Goal: Information Seeking & Learning: Understand process/instructions

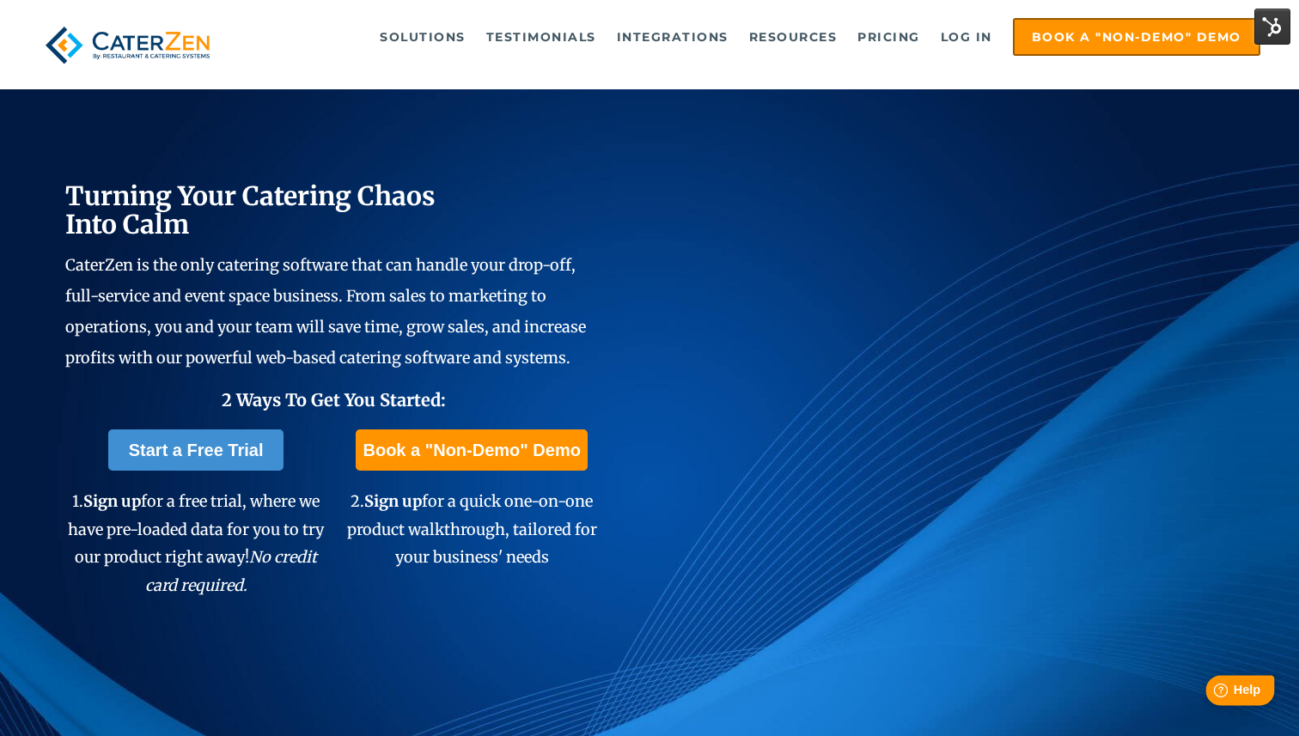
click at [1233, 688] on span "Help" at bounding box center [1246, 690] width 27 height 15
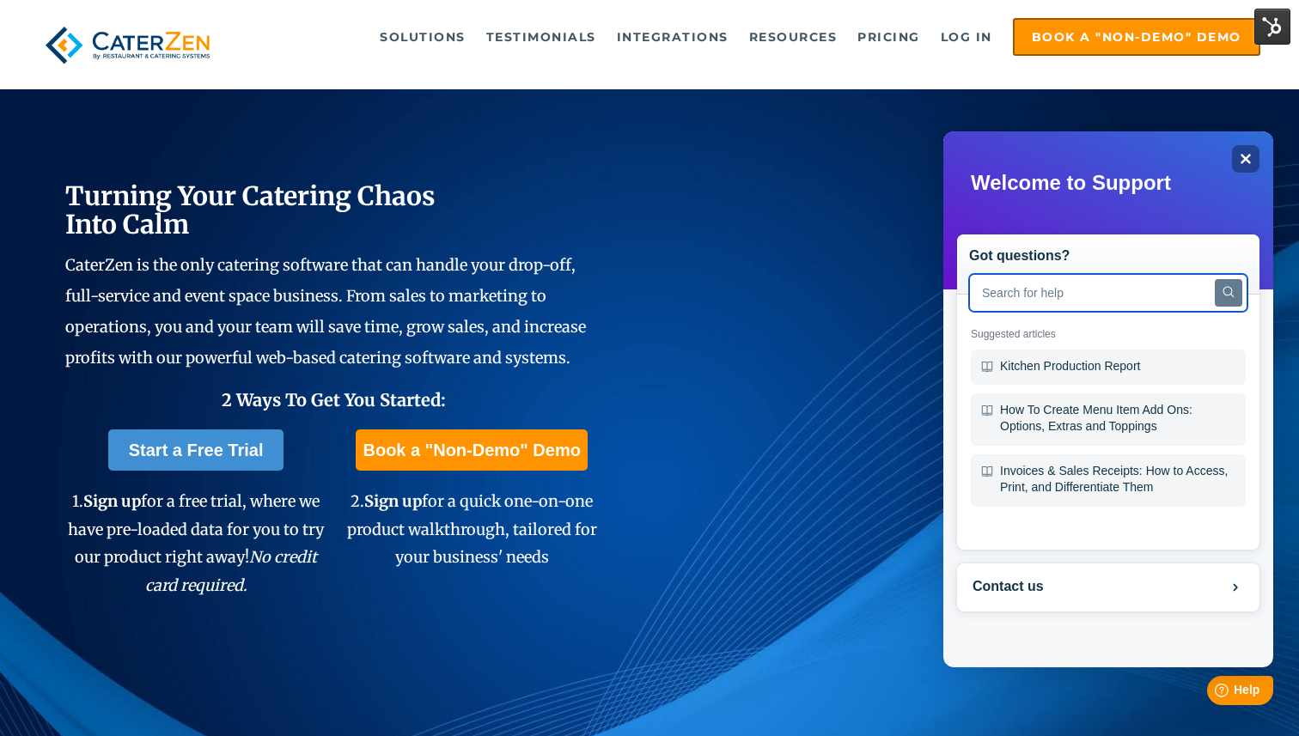
click at [1053, 290] on input "text" at bounding box center [1108, 293] width 278 height 38
type input "c"
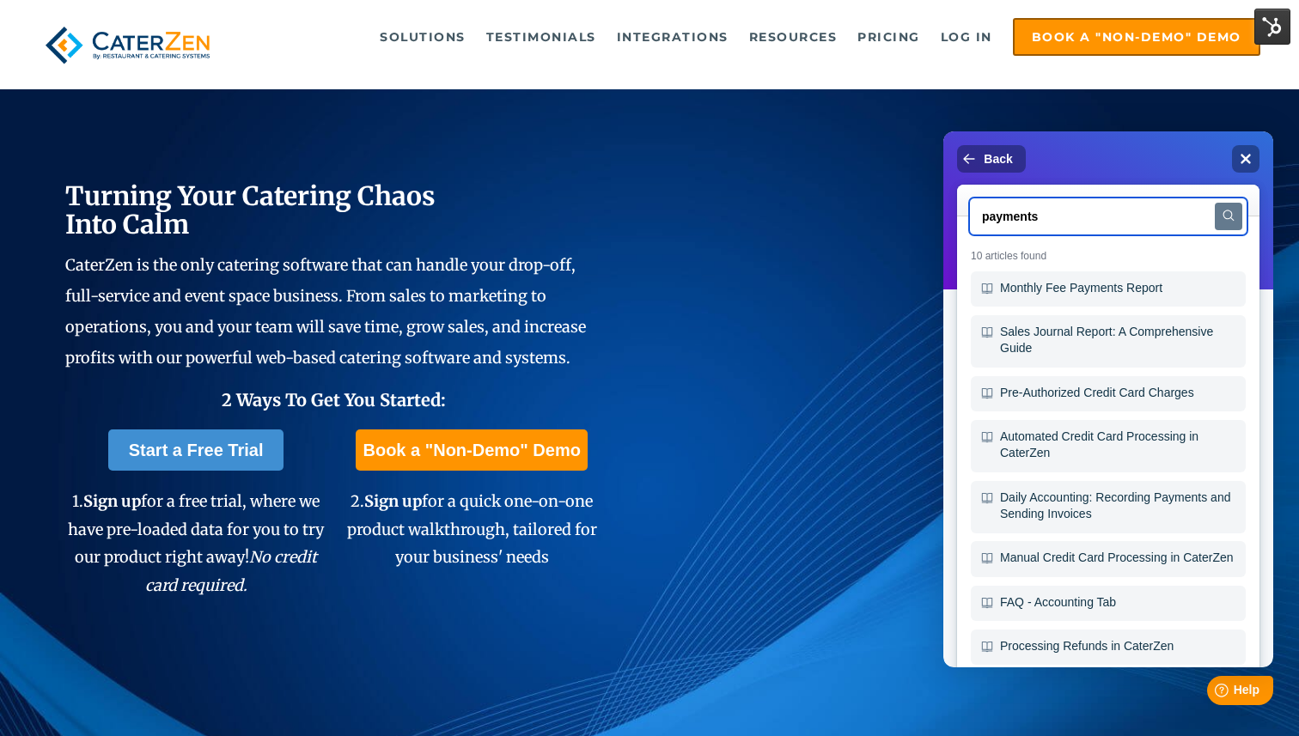
click at [1022, 206] on input "payments" at bounding box center [1108, 217] width 278 height 38
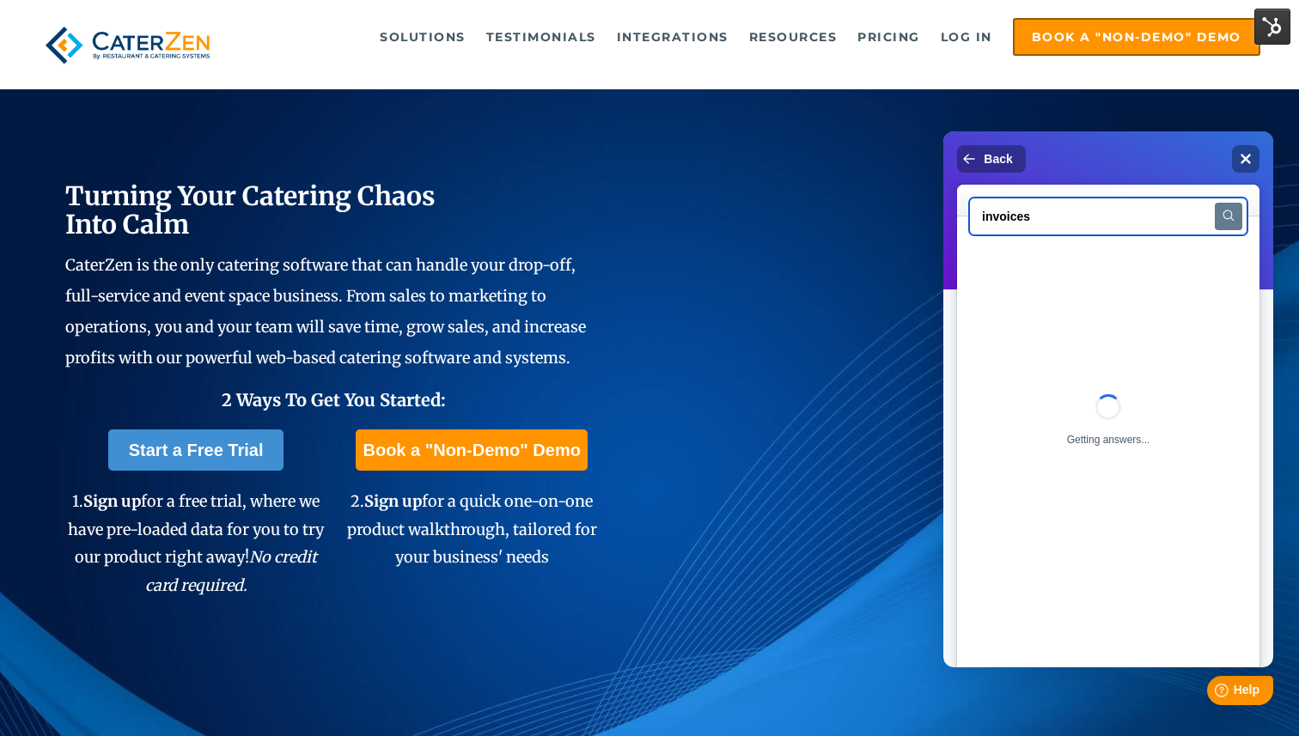
click at [1069, 215] on input "invoices" at bounding box center [1108, 217] width 278 height 38
type input "invoice"
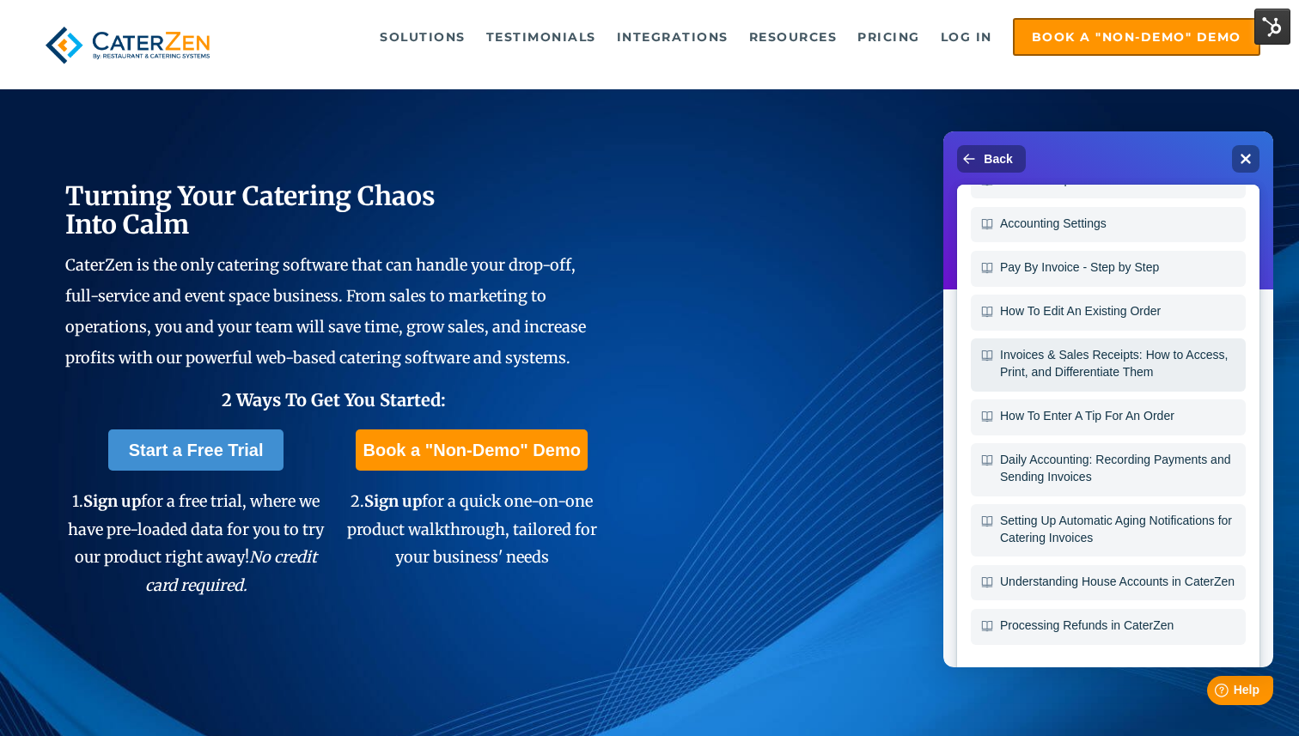
scroll to position [117, 0]
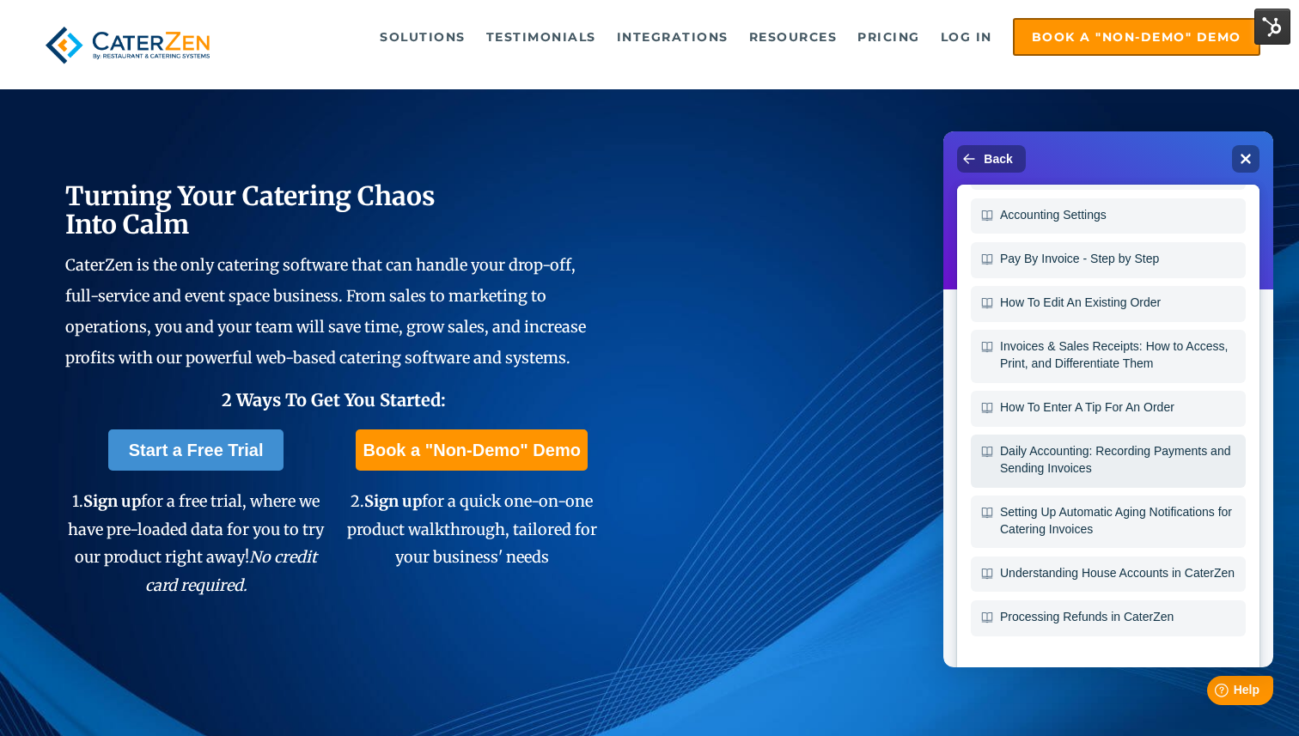
click at [1132, 467] on div "Daily Accounting: Recording Payments and Sending Invoices" at bounding box center [1108, 461] width 275 height 52
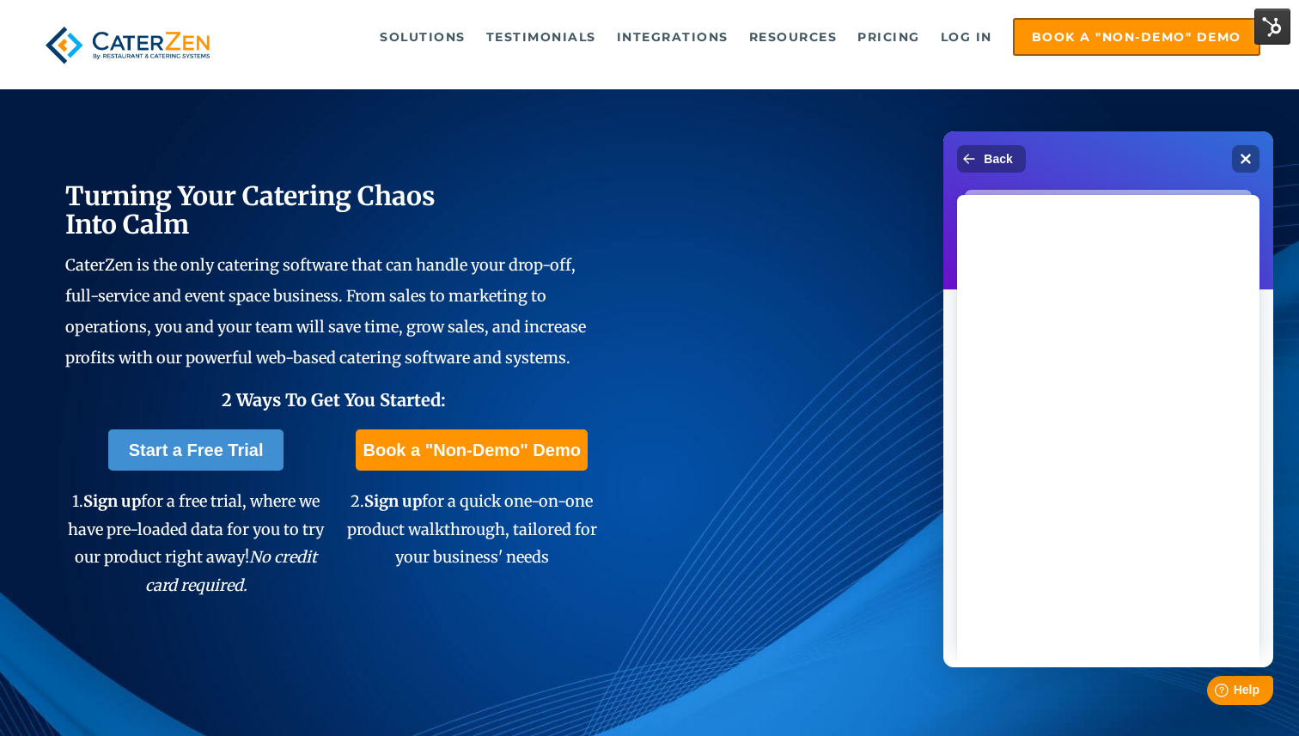
scroll to position [0, 0]
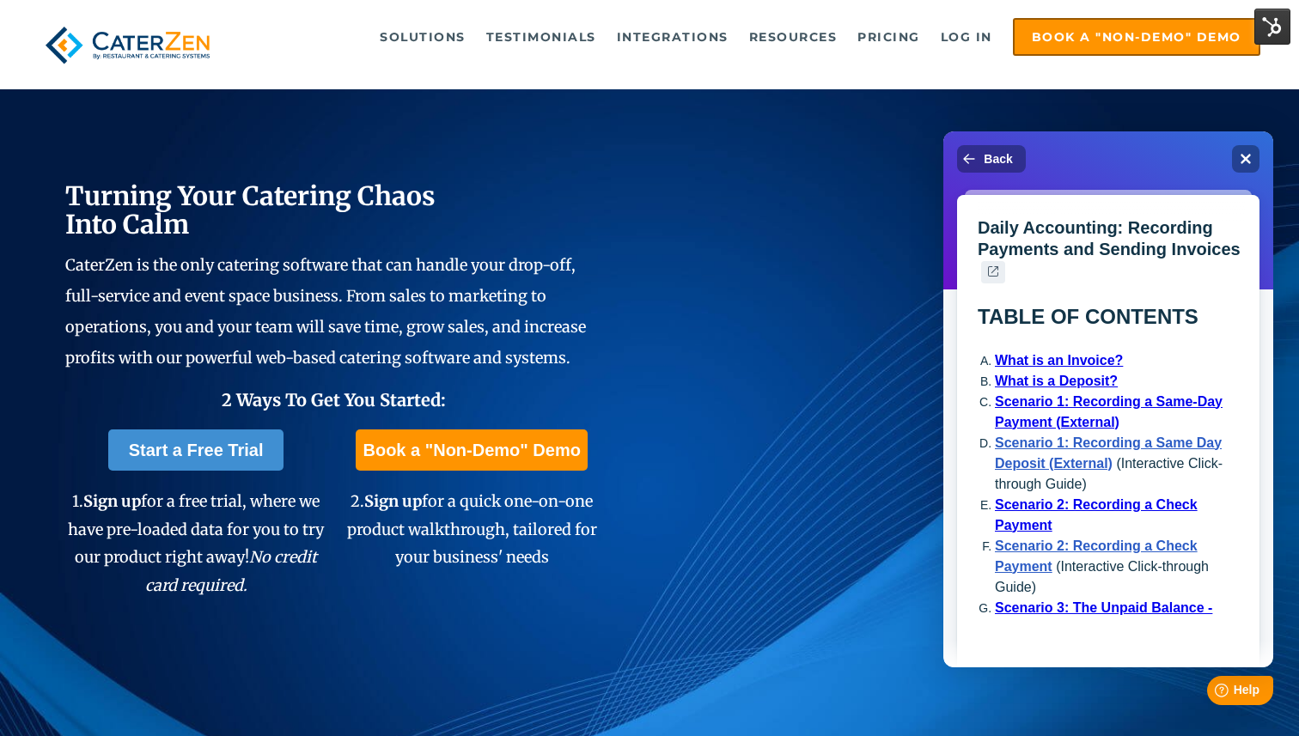
click at [997, 270] on icon ".[name]-[hash:8]__cls-1{fill:#475867;fill-rule:evenodd;}" at bounding box center [993, 271] width 10 height 10
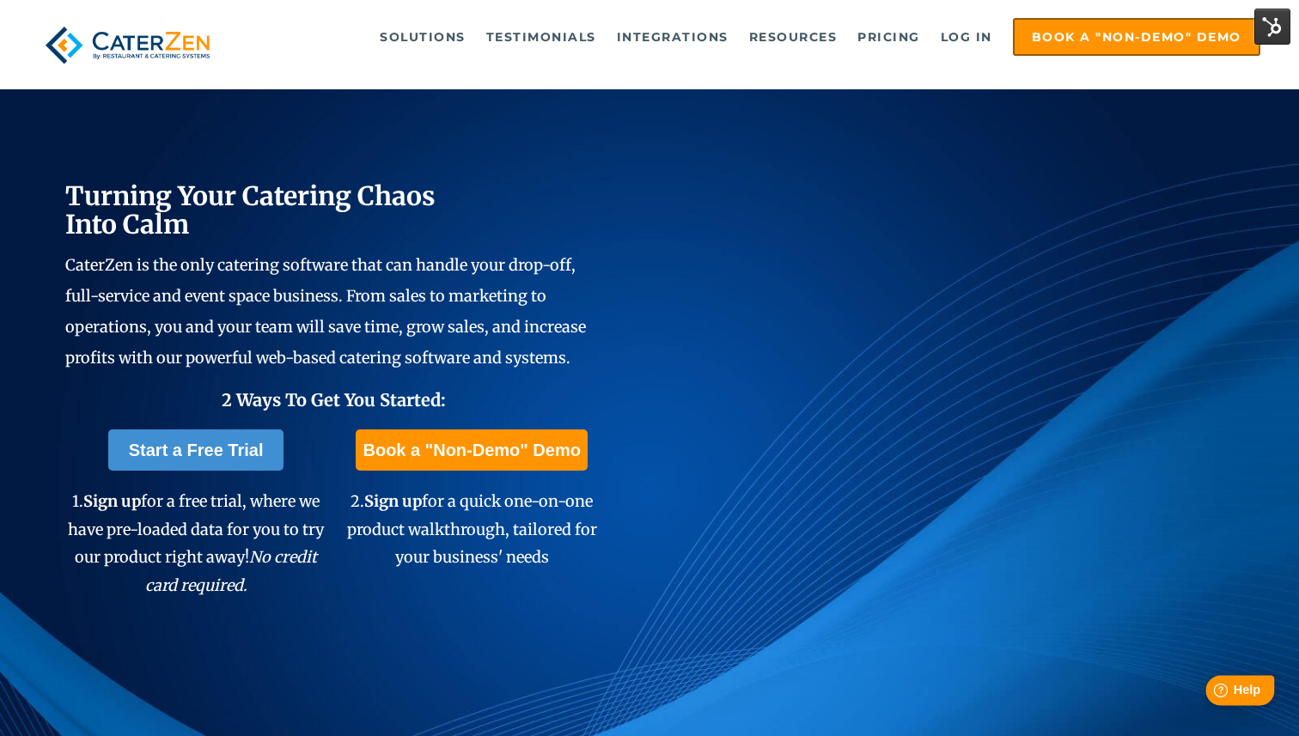
click at [1256, 691] on span "Help" at bounding box center [1246, 690] width 27 height 15
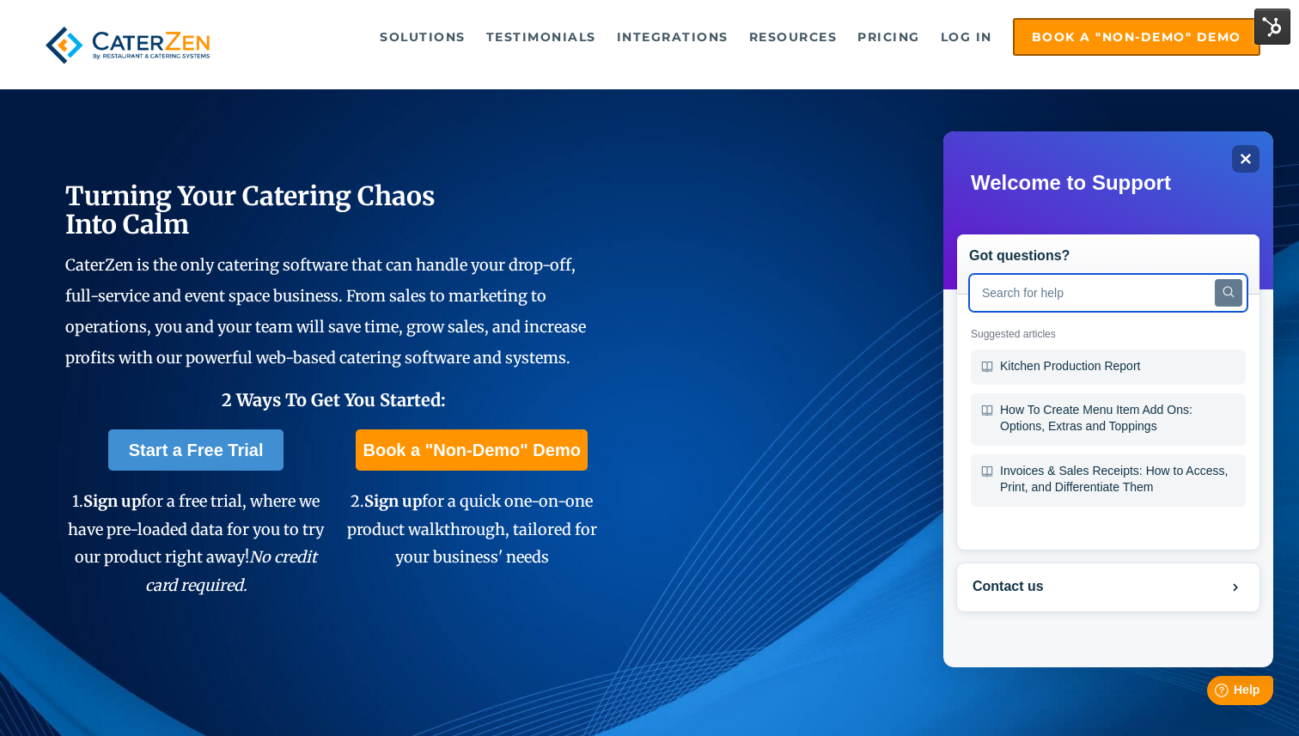
click at [1047, 301] on input "text" at bounding box center [1108, 293] width 278 height 38
type input "account billing"
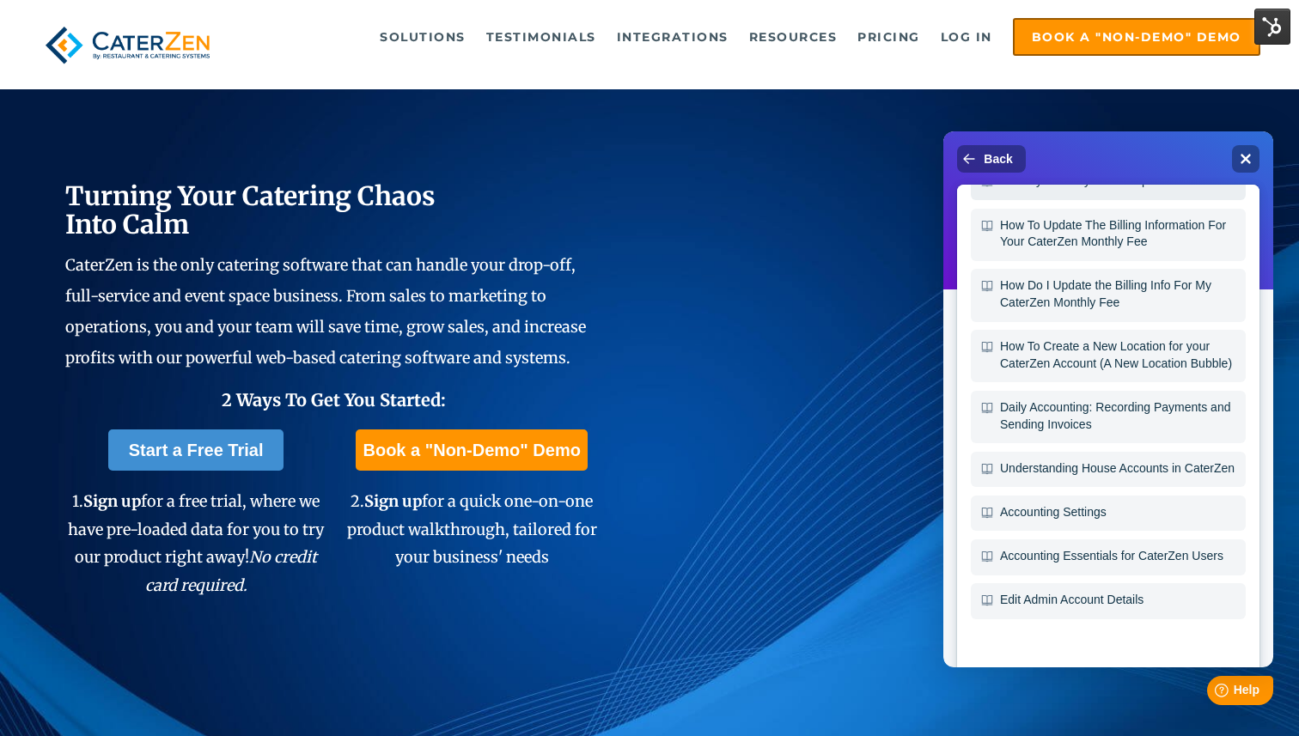
scroll to position [197, 0]
click at [1135, 608] on div "Edit Admin Account Details" at bounding box center [1108, 601] width 275 height 36
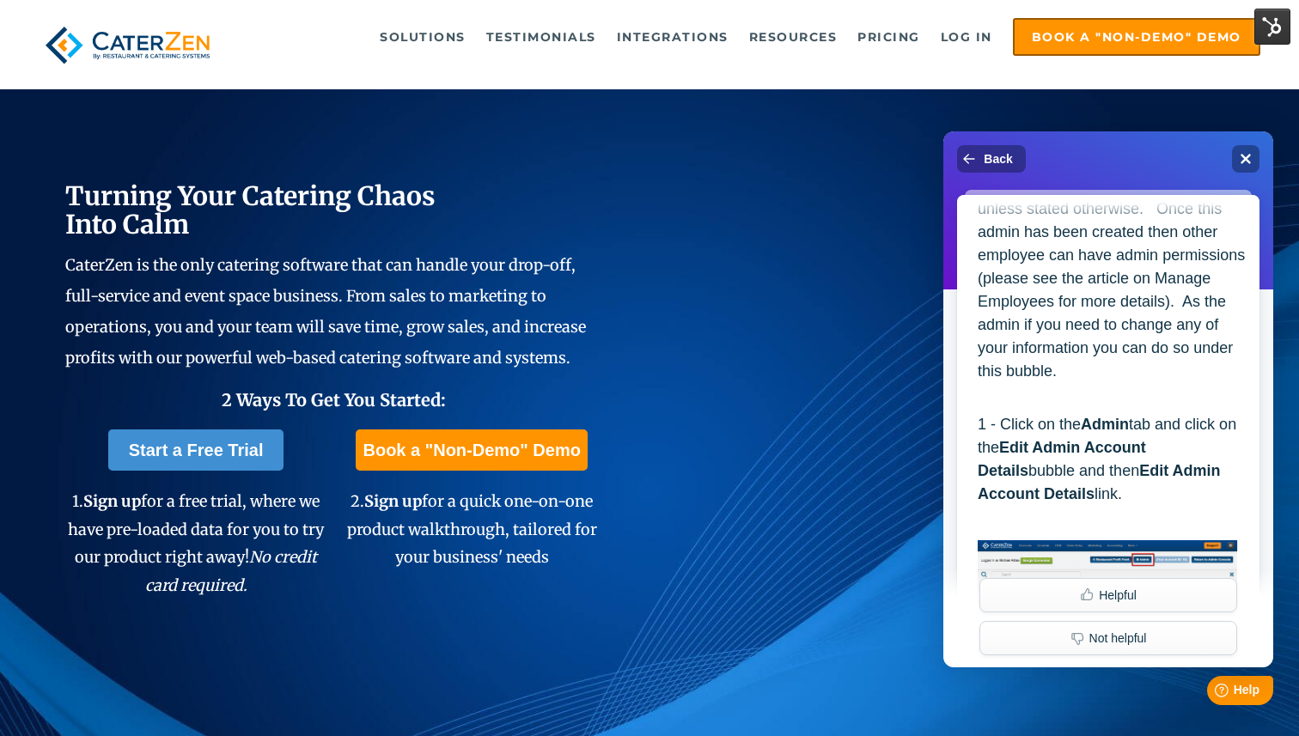
scroll to position [0, 0]
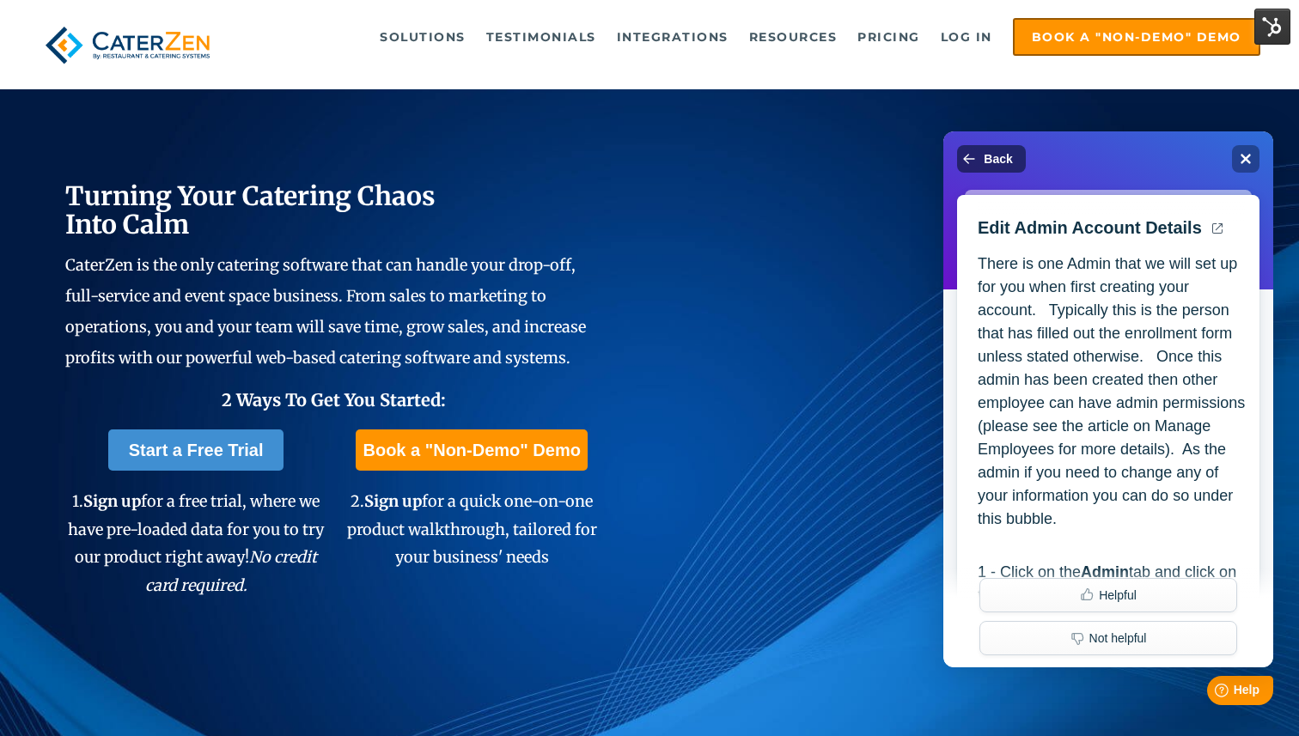
click at [1009, 148] on button "Back" at bounding box center [991, 158] width 69 height 27
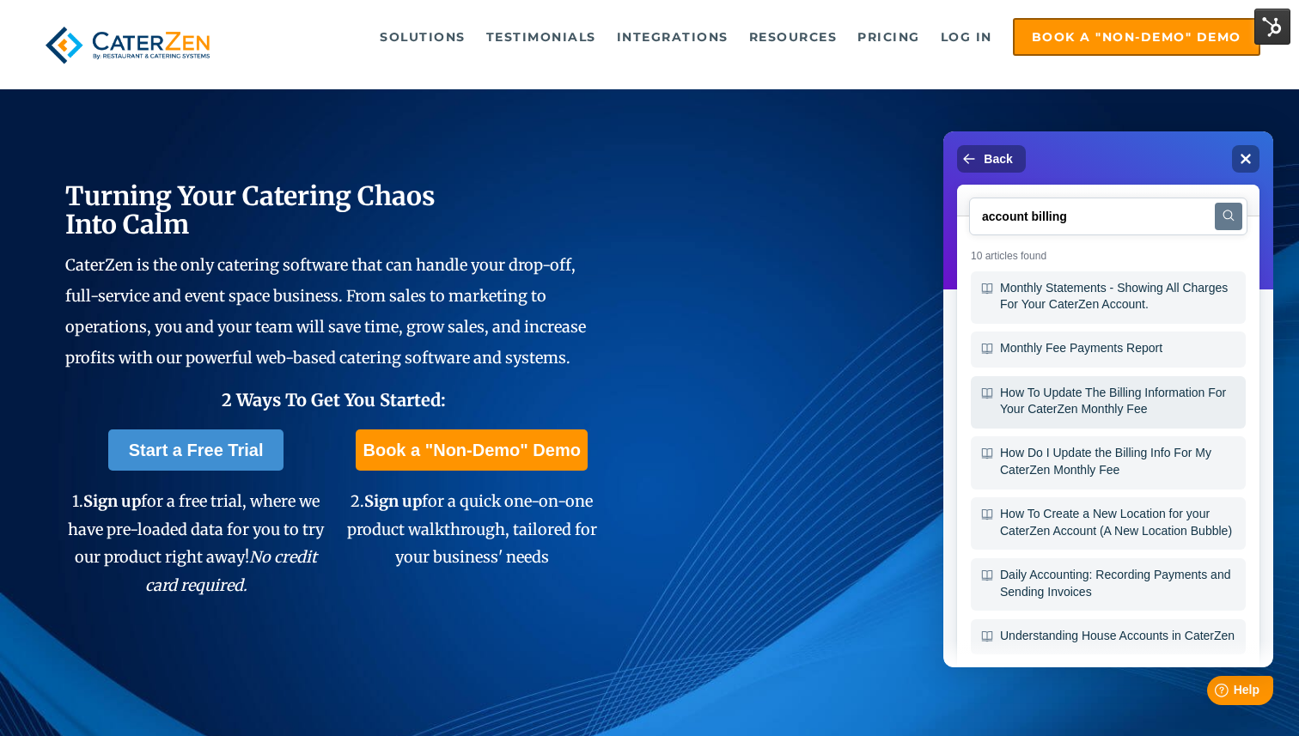
click at [1112, 403] on div "How To Update The Billing Information For Your CaterZen Monthly Fee" at bounding box center [1108, 402] width 275 height 52
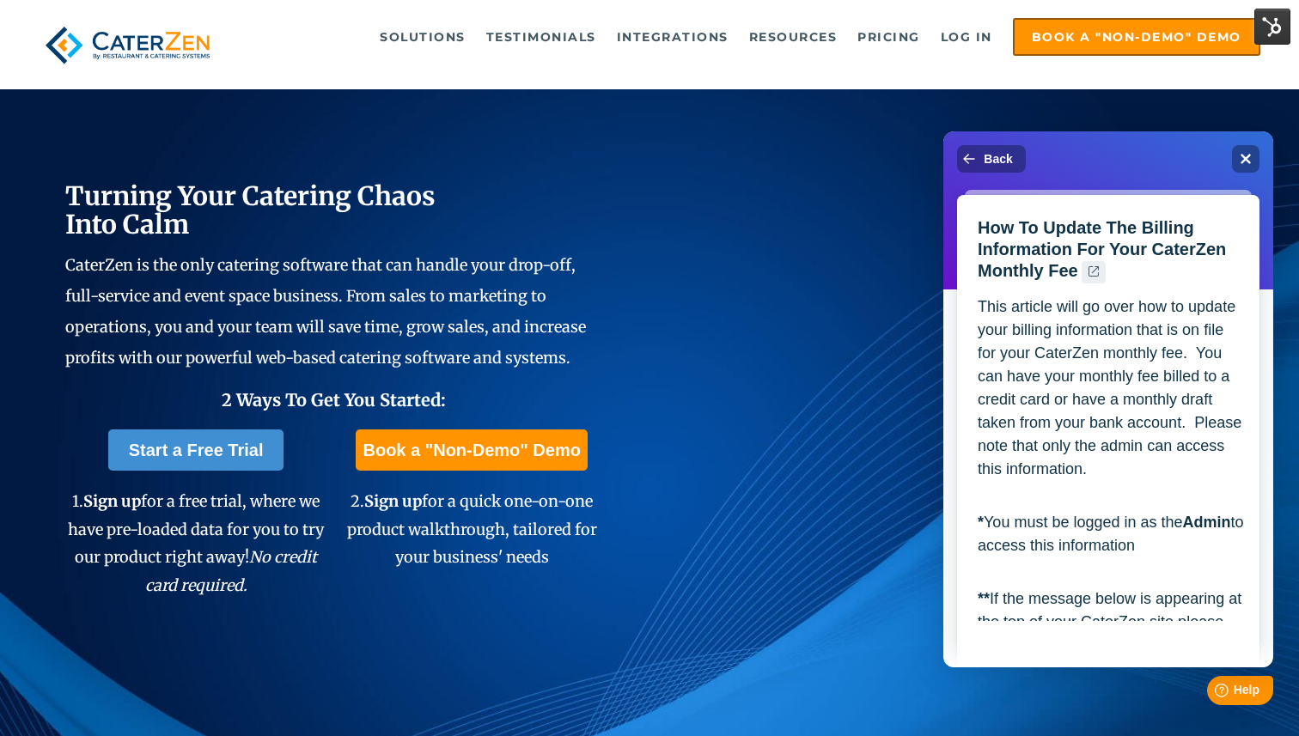
click at [1086, 272] on link ".[name]-[hash:8]__cls-1{fill:#475867;fill-rule:evenodd;}" at bounding box center [1094, 272] width 24 height 22
